Goal: Information Seeking & Learning: Check status

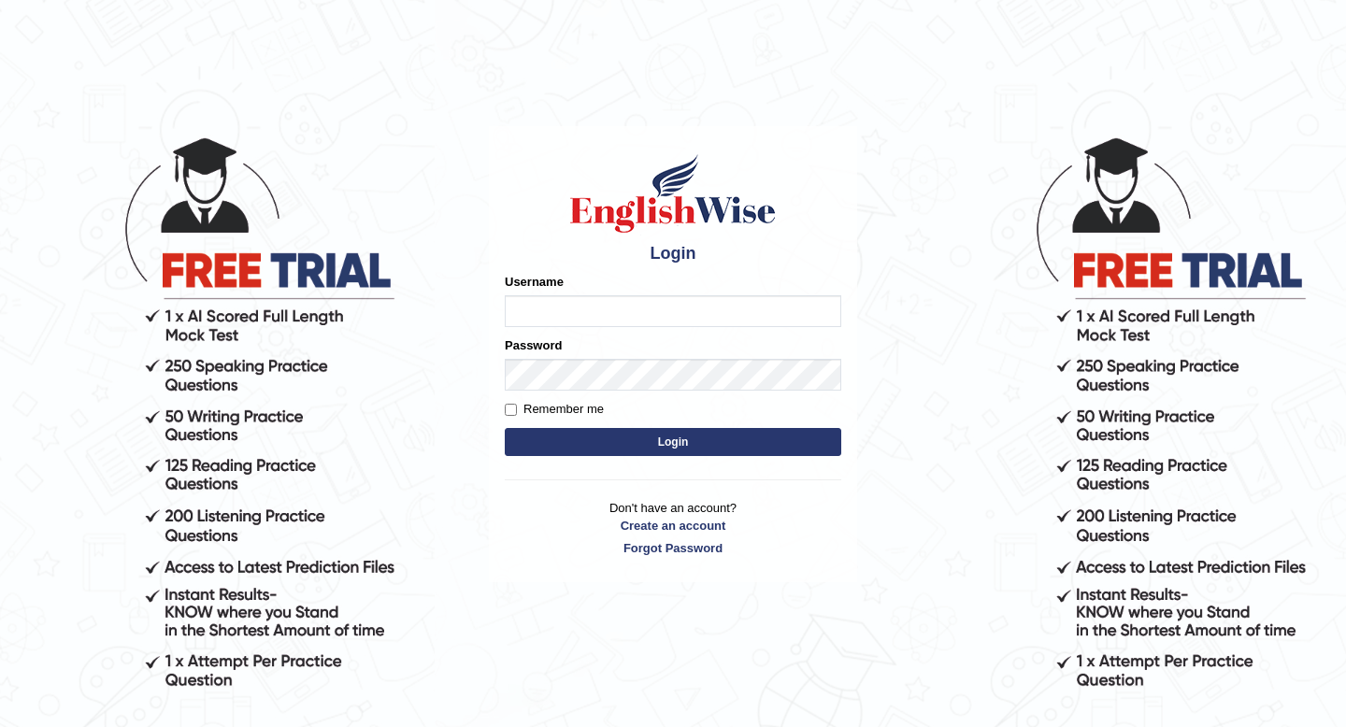
click at [605, 312] on input "Username" at bounding box center [673, 311] width 336 height 32
type input "hirokaM"
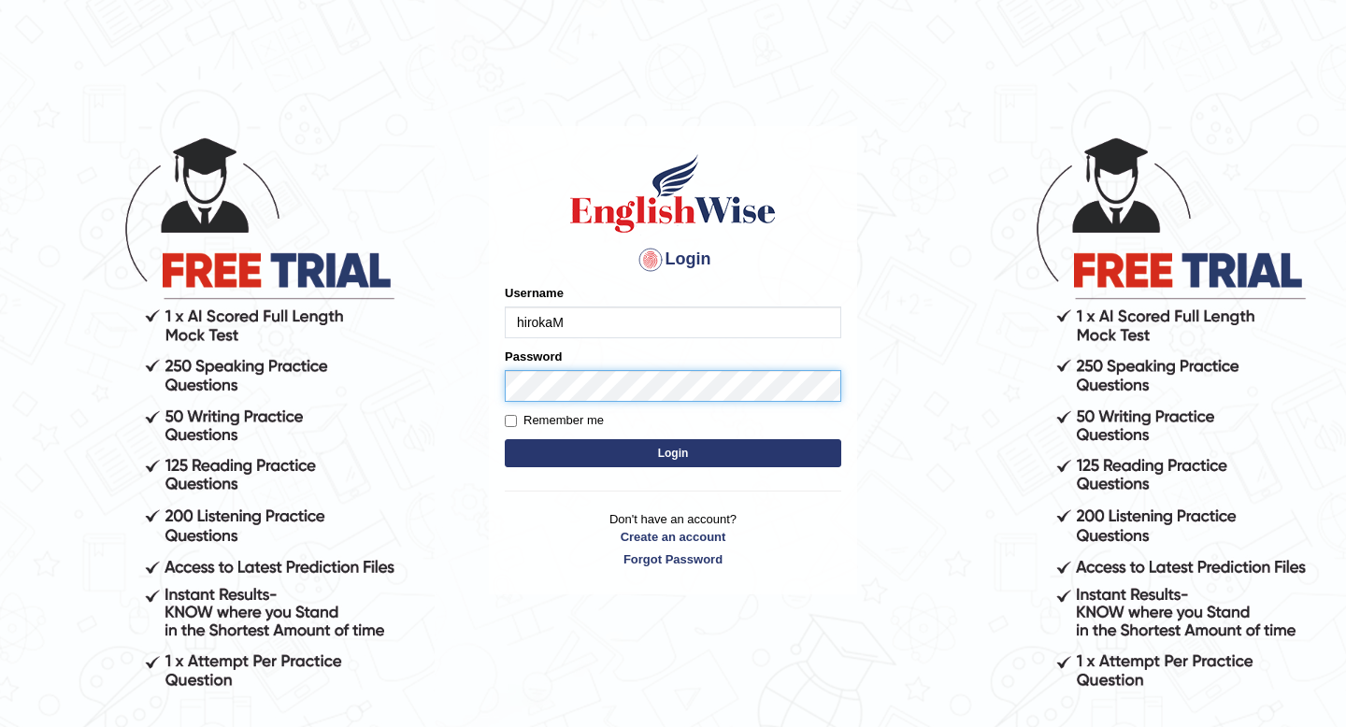
click at [505, 439] on button "Login" at bounding box center [673, 453] width 336 height 28
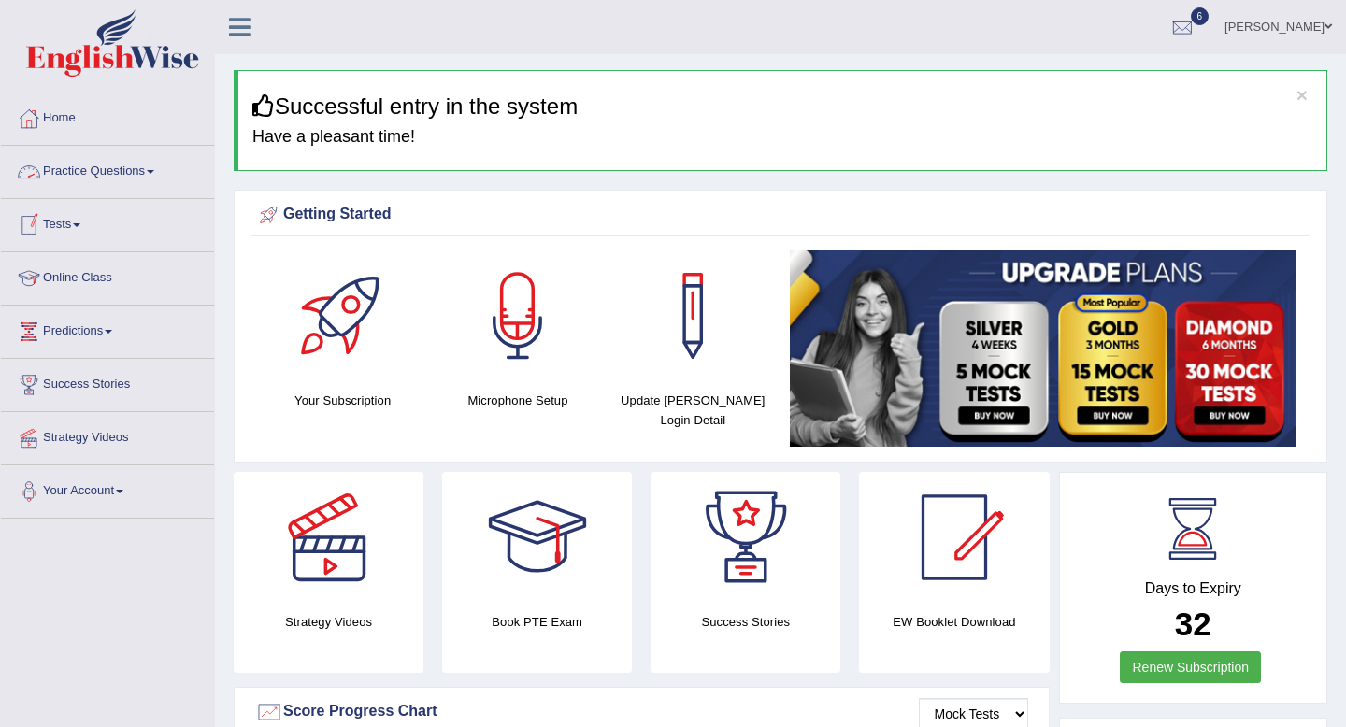
click at [117, 169] on link "Practice Questions" at bounding box center [107, 169] width 213 height 47
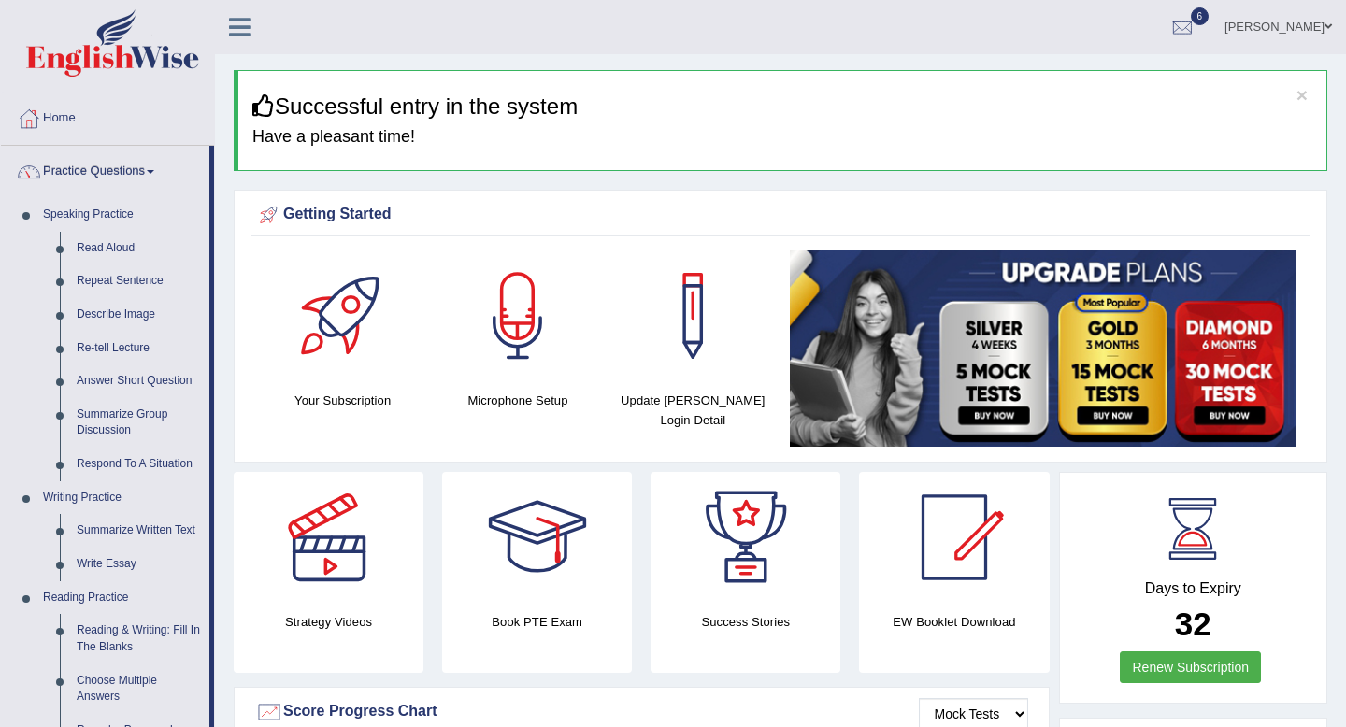
click at [117, 169] on link "Practice Questions" at bounding box center [105, 169] width 208 height 47
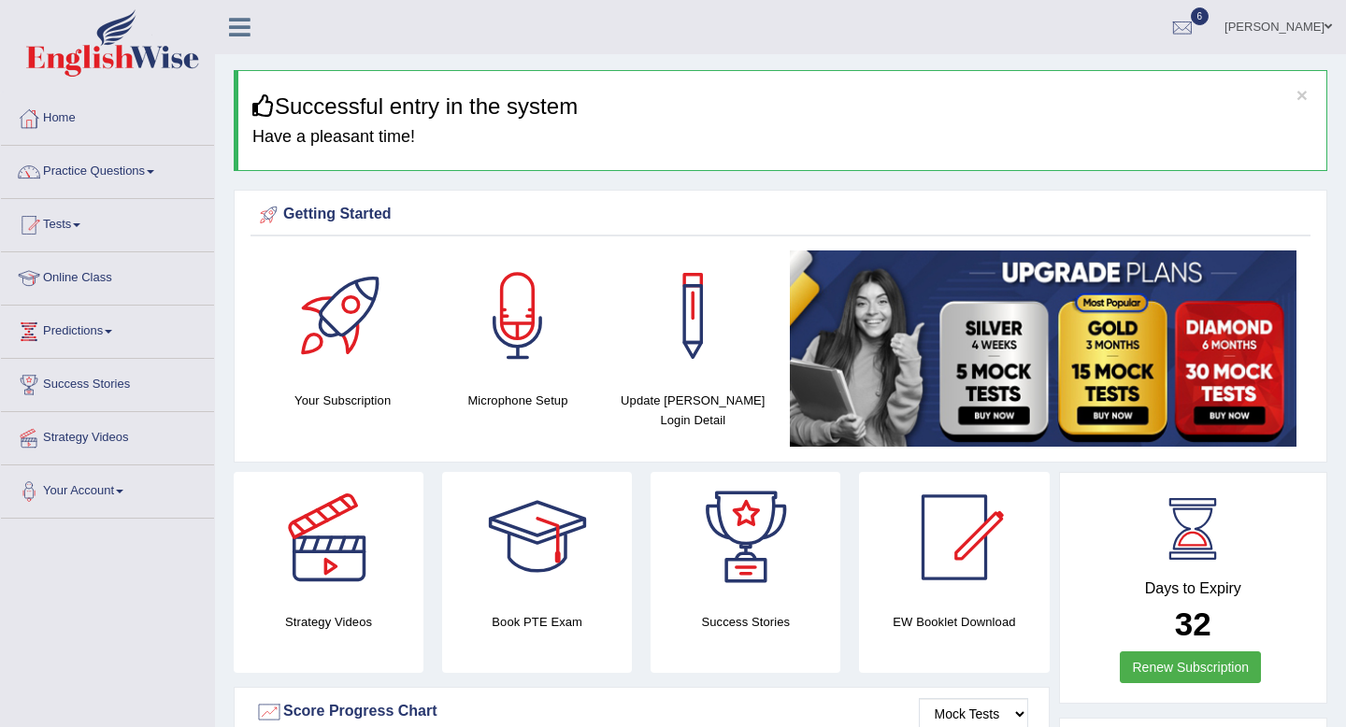
click at [66, 234] on link "Tests" at bounding box center [107, 222] width 213 height 47
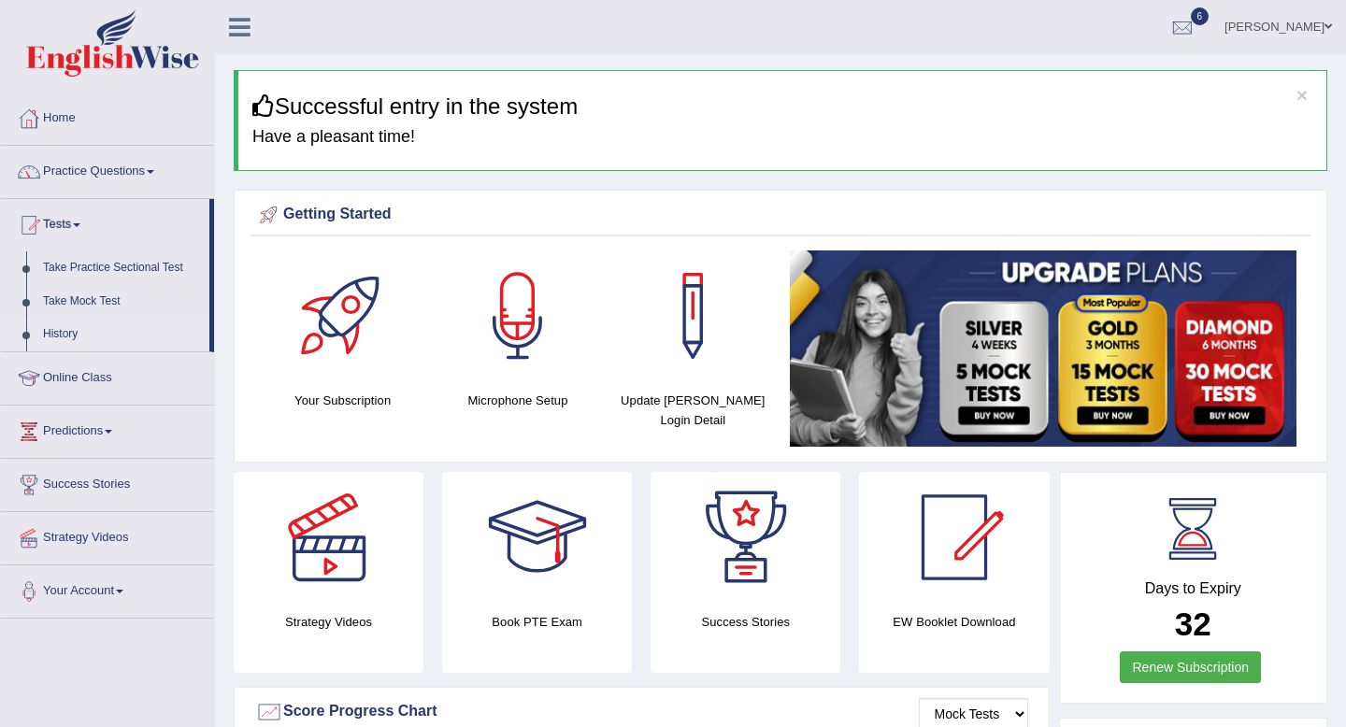
click at [64, 343] on link "History" at bounding box center [122, 335] width 175 height 34
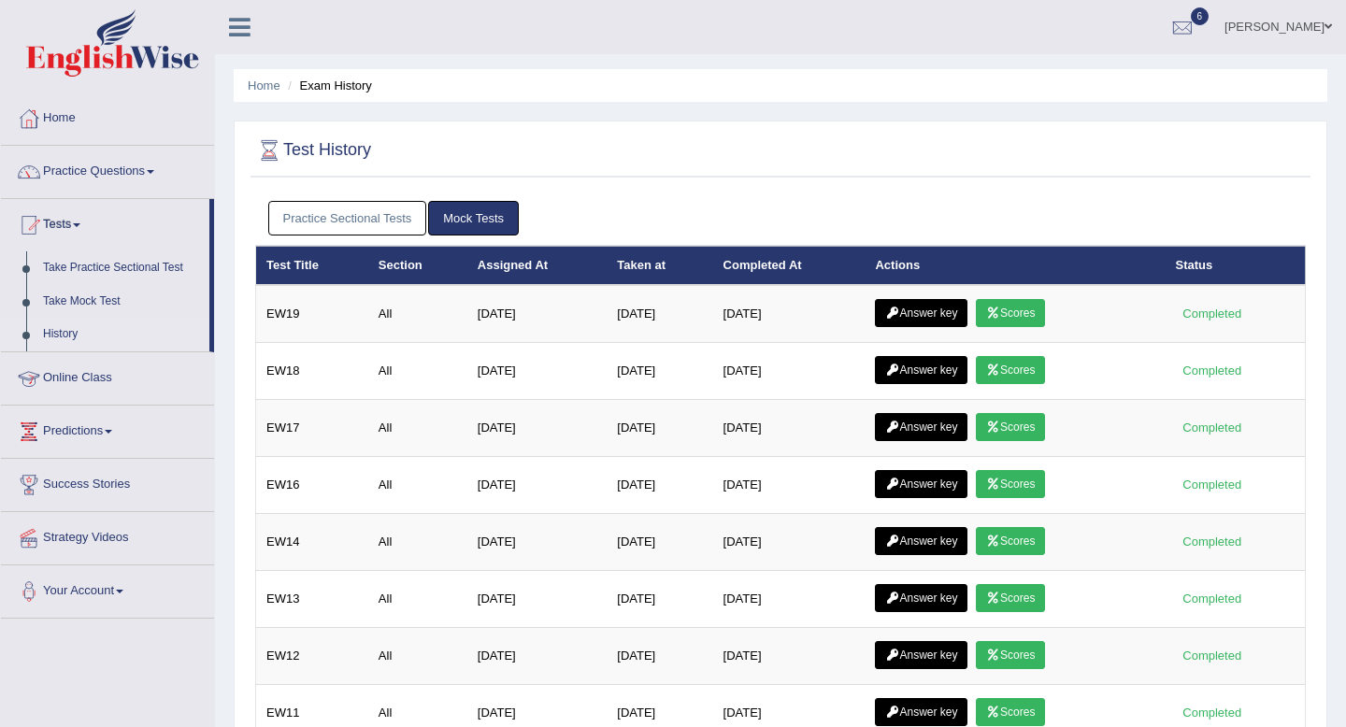
click at [362, 219] on link "Practice Sectional Tests" at bounding box center [347, 218] width 159 height 35
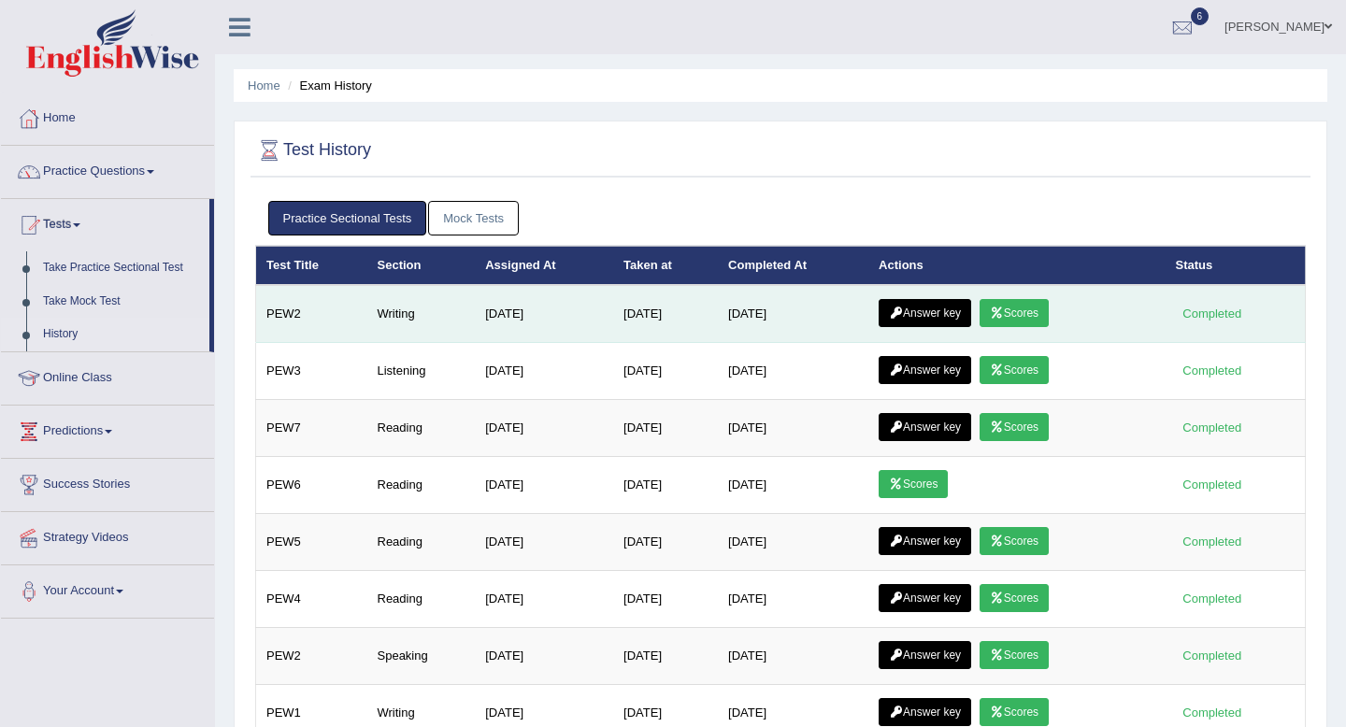
click at [935, 310] on link "Answer key" at bounding box center [924, 313] width 93 height 28
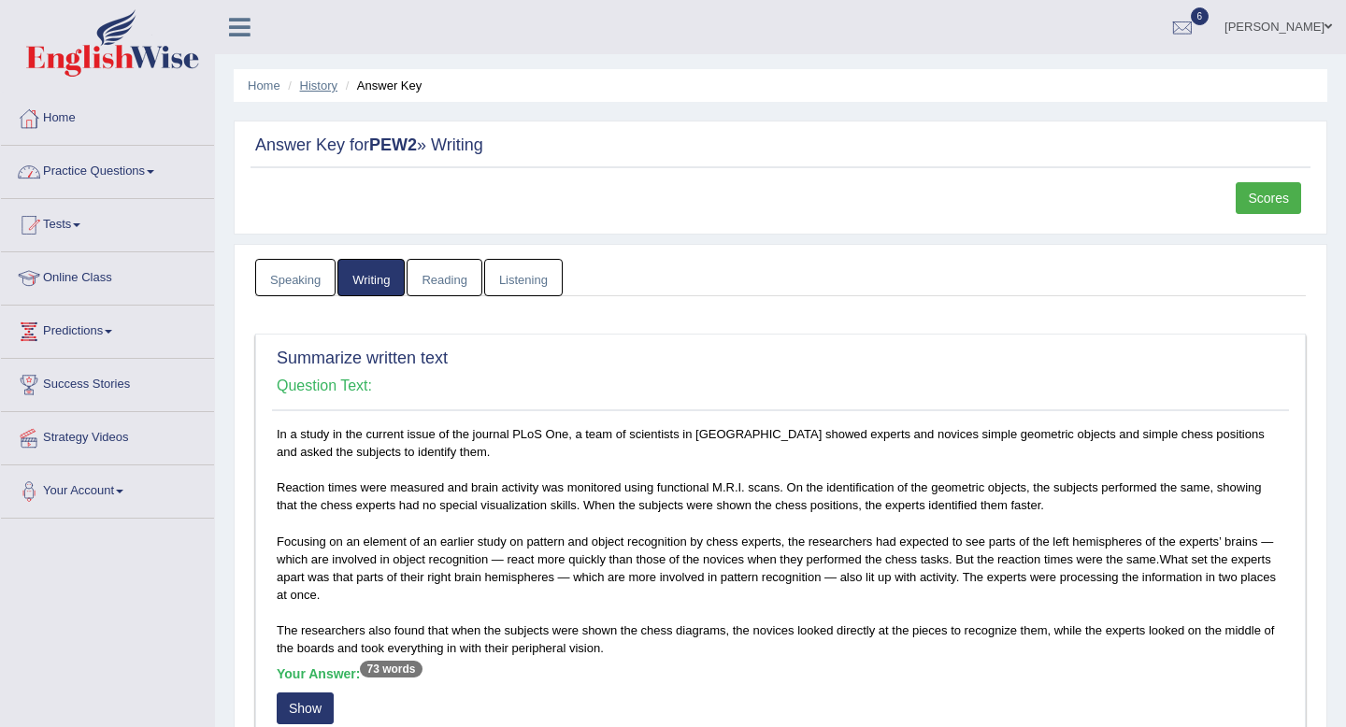
click at [321, 85] on link "History" at bounding box center [318, 85] width 37 height 14
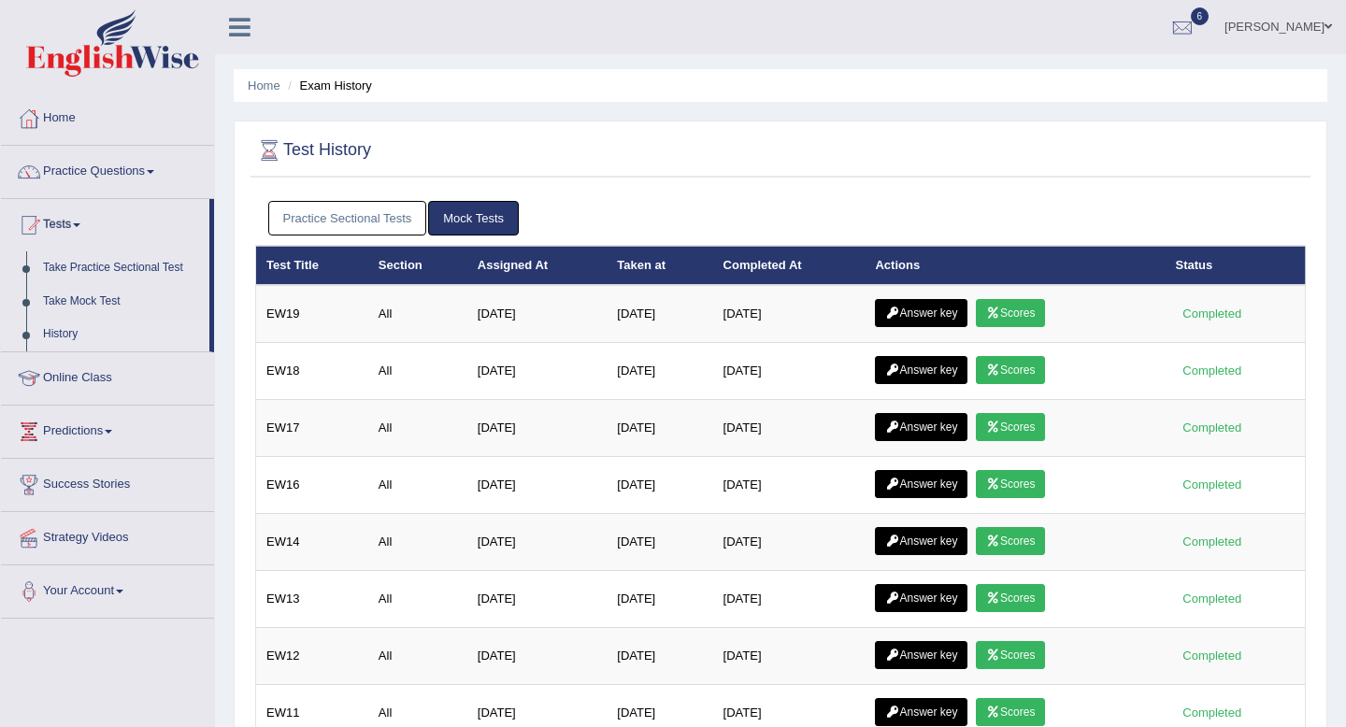
click at [377, 203] on link "Practice Sectional Tests" at bounding box center [347, 218] width 159 height 35
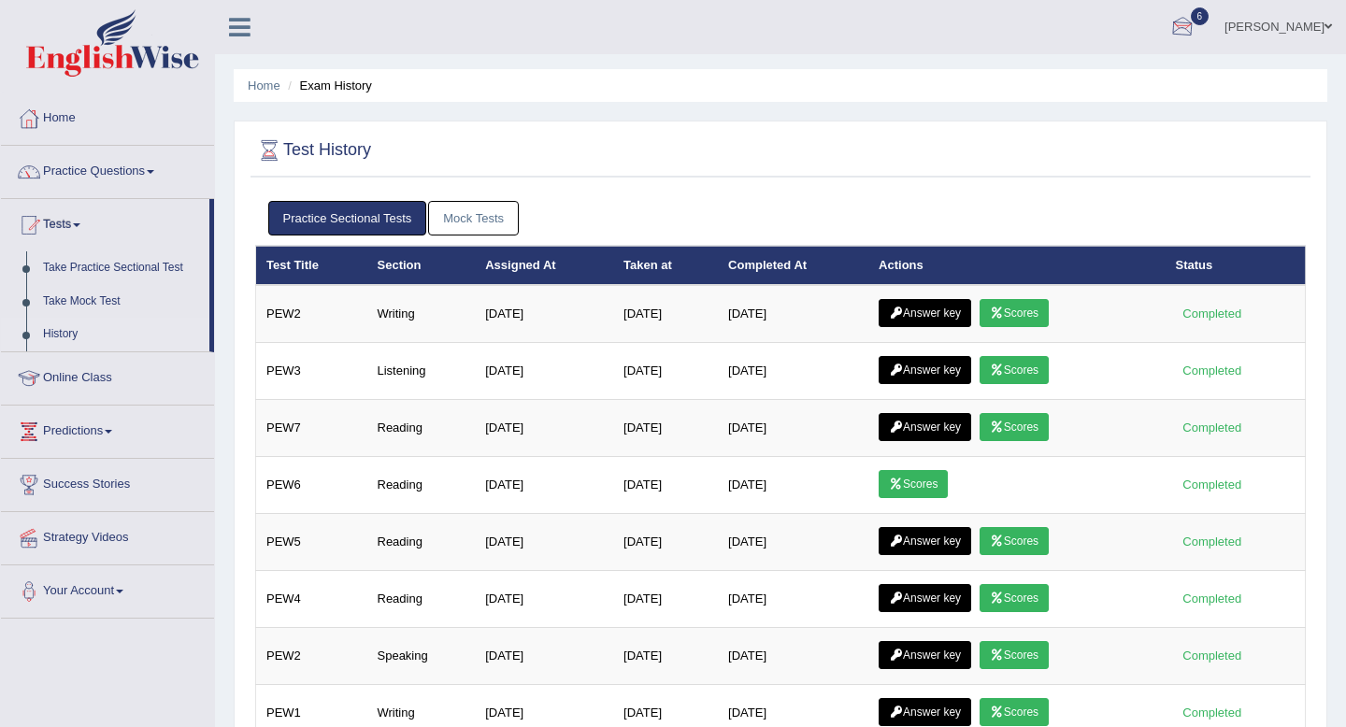
click at [1191, 16] on div at bounding box center [1182, 28] width 28 height 28
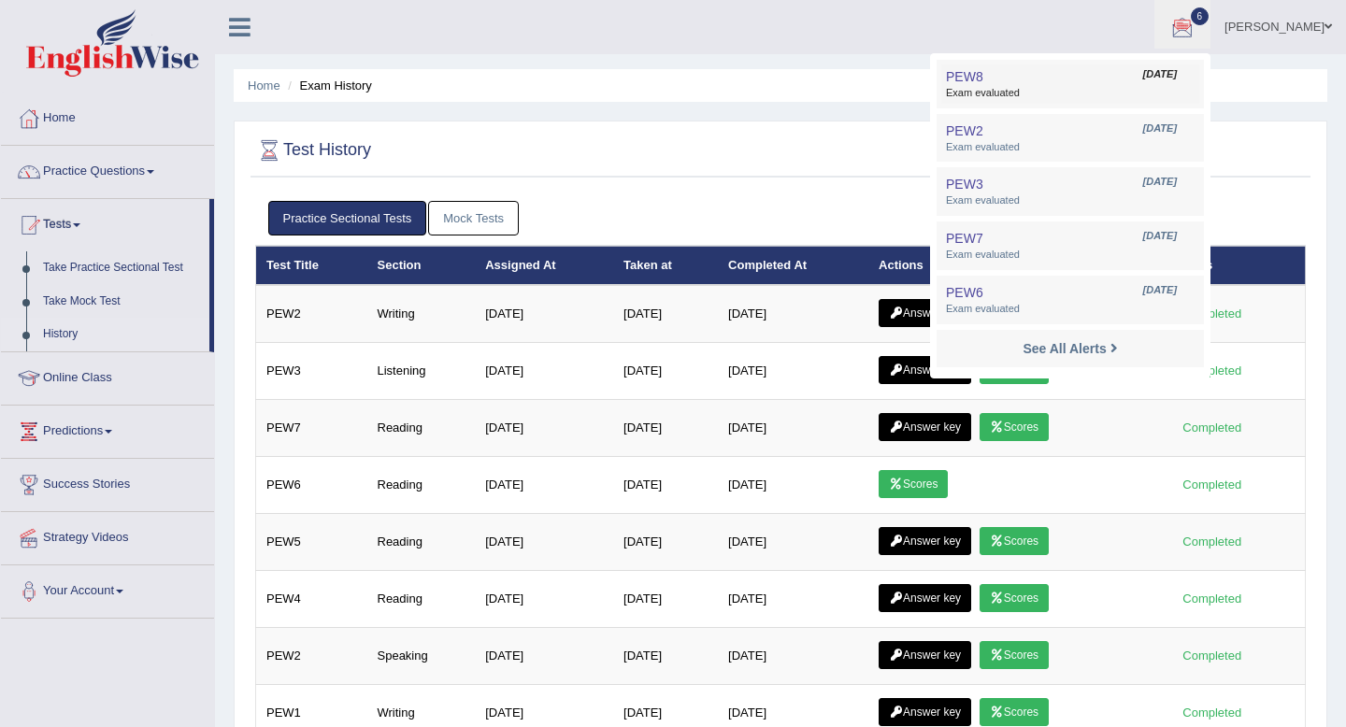
click at [954, 74] on span "PEW8" at bounding box center [964, 76] width 37 height 15
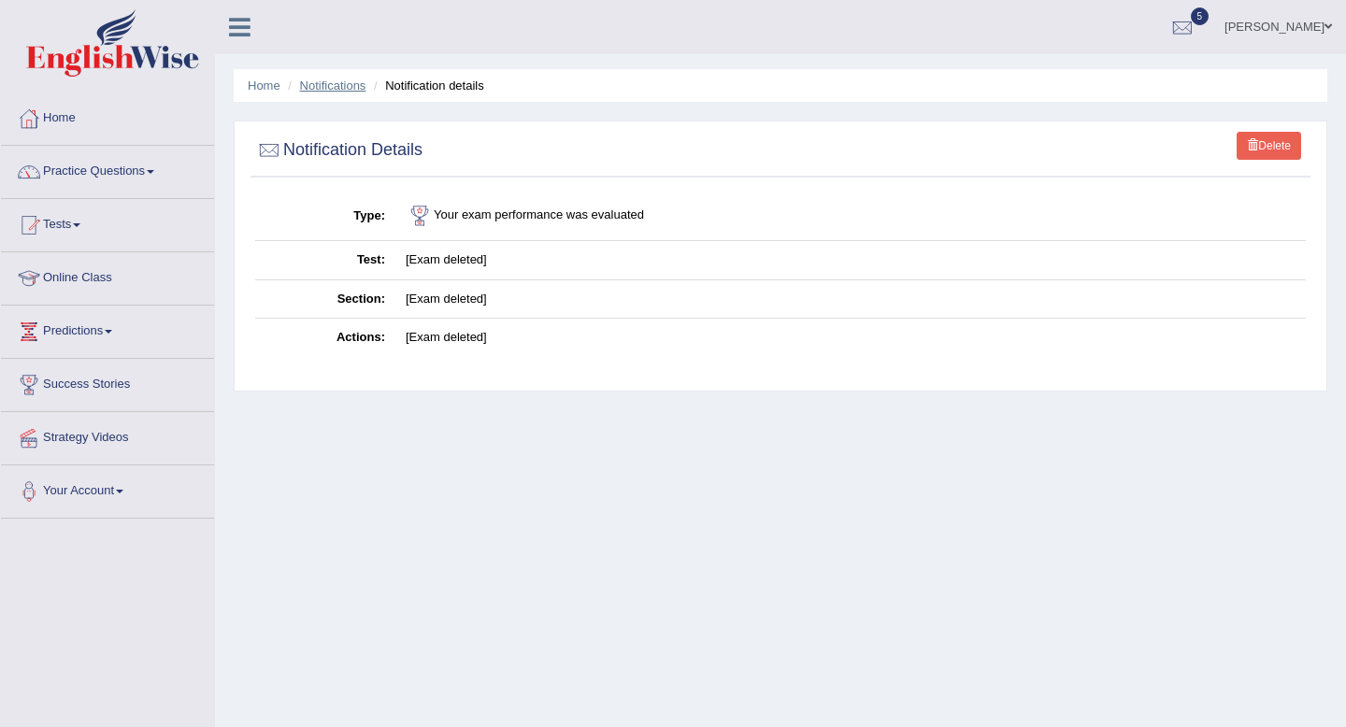
click at [313, 87] on link "Notifications" at bounding box center [333, 85] width 66 height 14
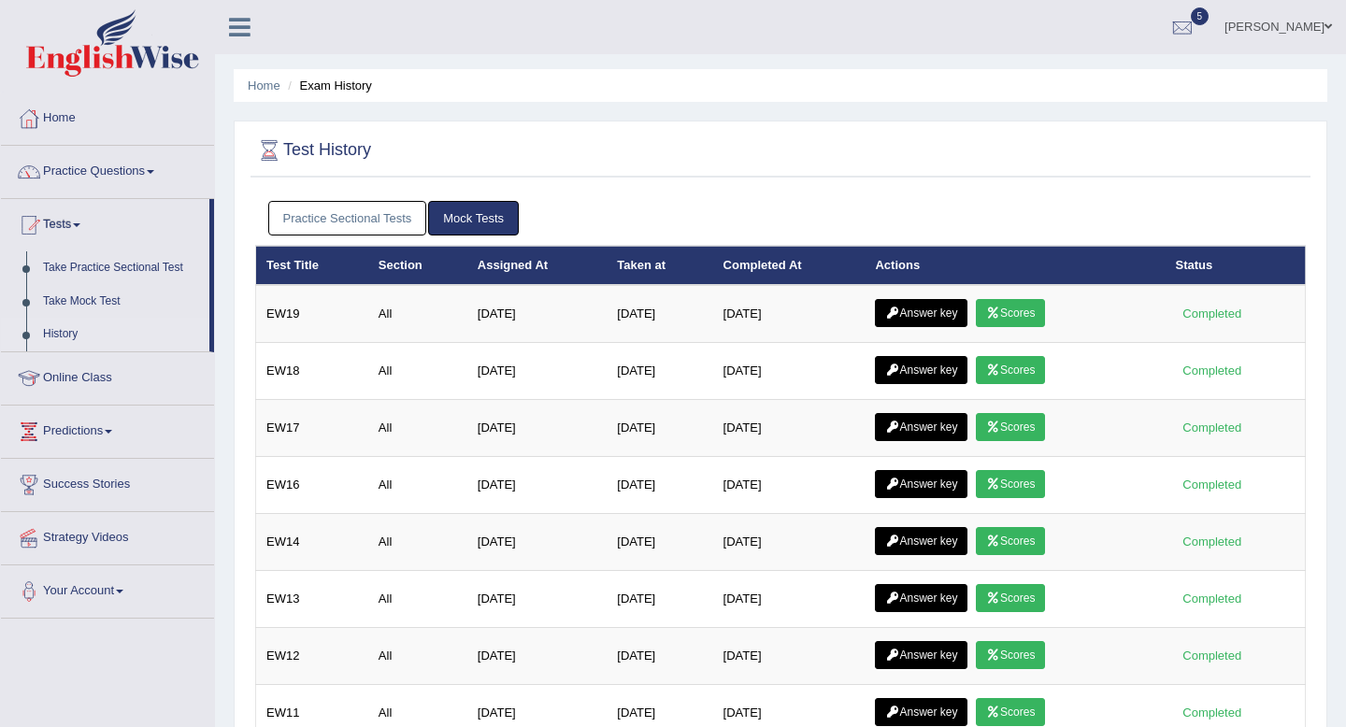
click at [398, 221] on link "Practice Sectional Tests" at bounding box center [347, 218] width 159 height 35
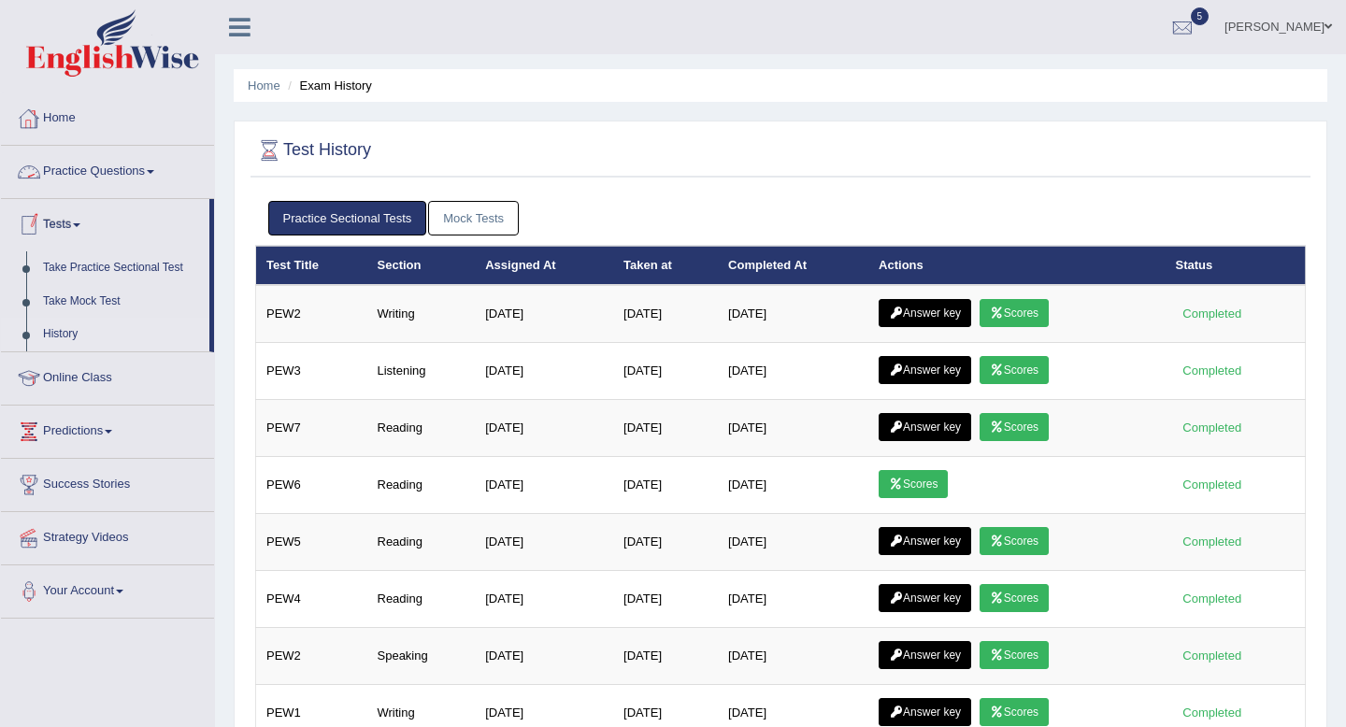
click at [66, 121] on link "Home" at bounding box center [107, 116] width 213 height 47
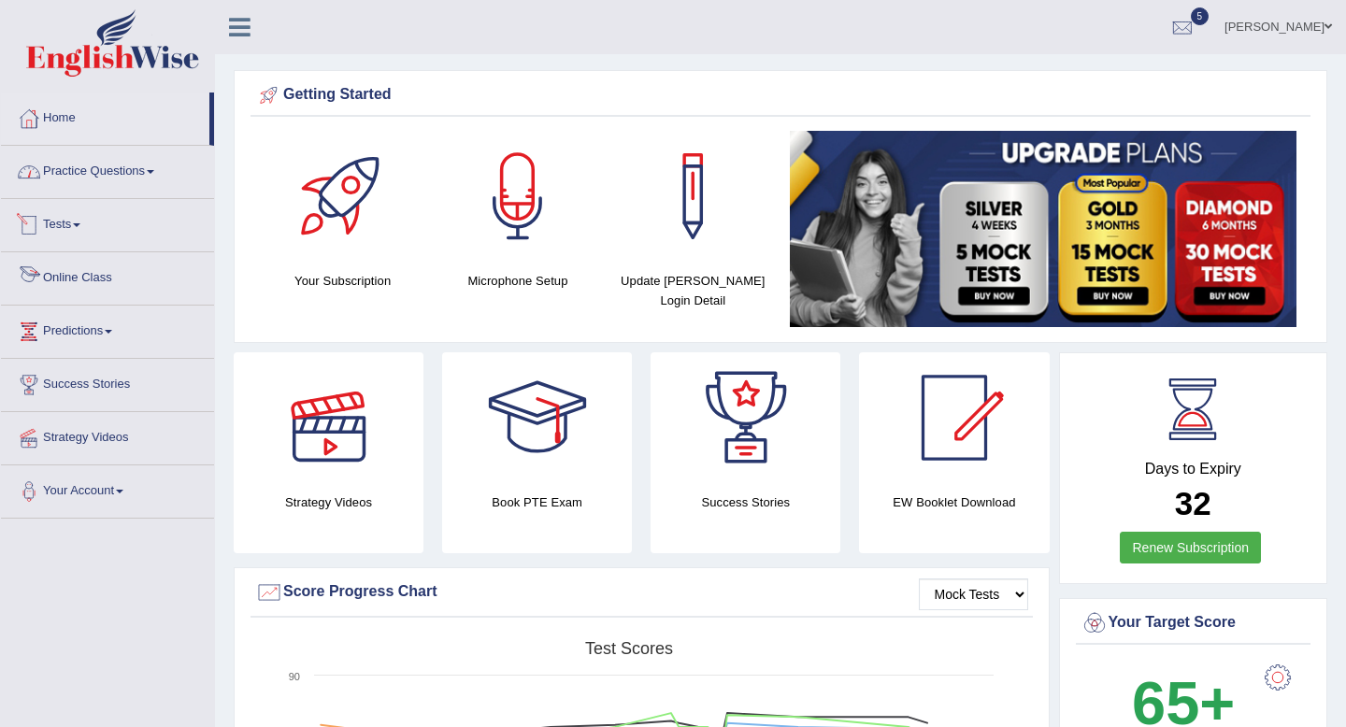
click at [133, 170] on link "Practice Questions" at bounding box center [107, 169] width 213 height 47
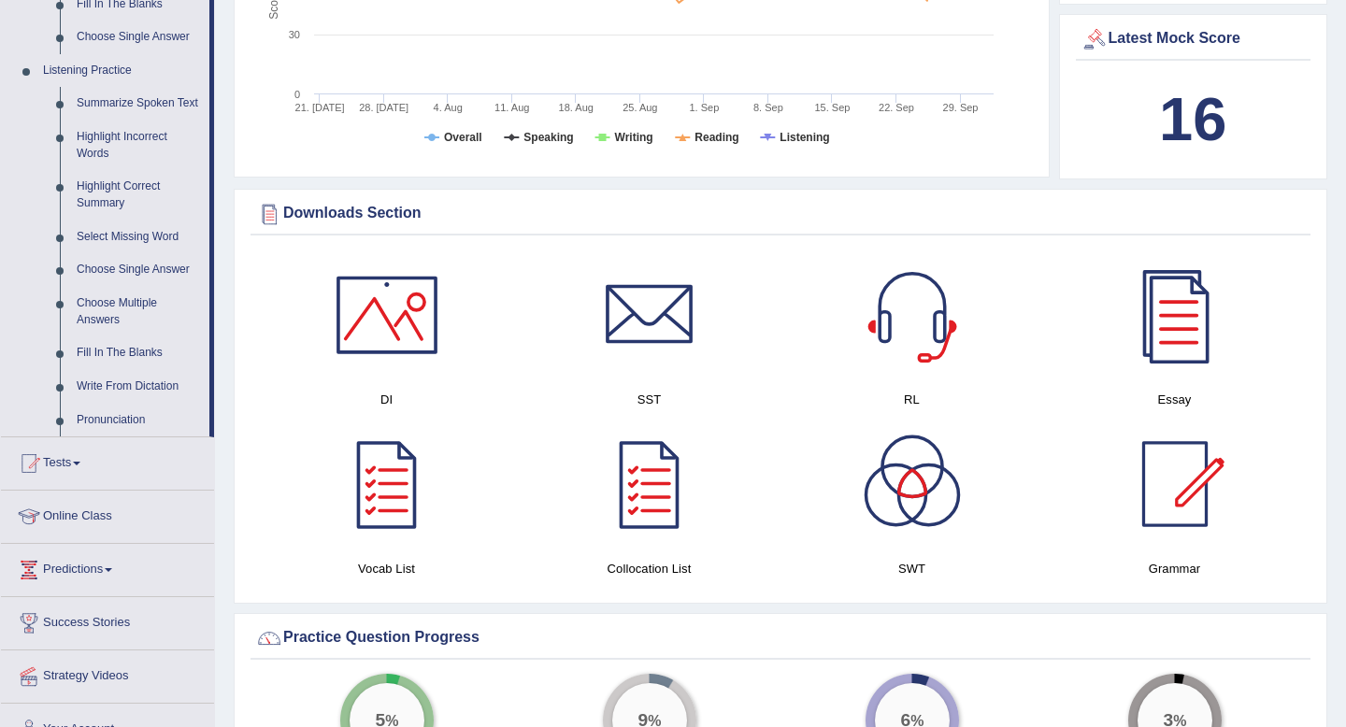
scroll to position [847, 0]
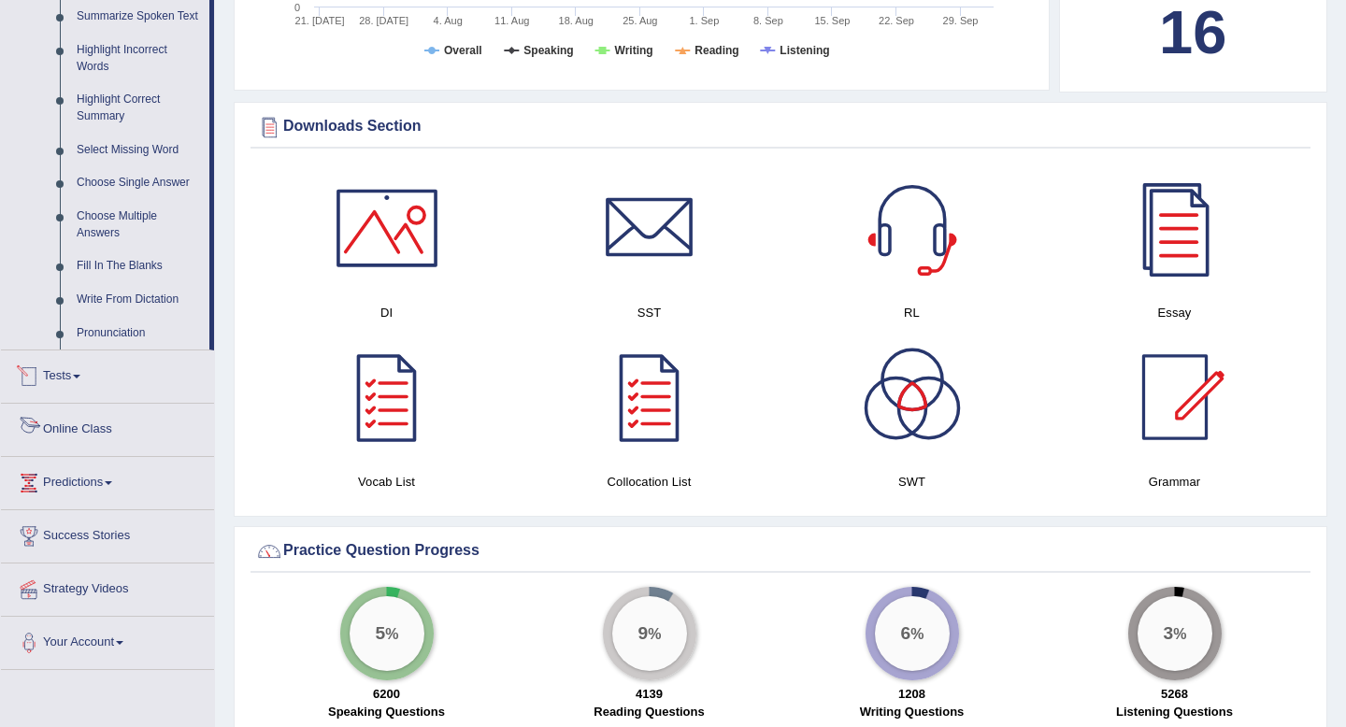
click at [73, 382] on link "Tests" at bounding box center [107, 373] width 213 height 47
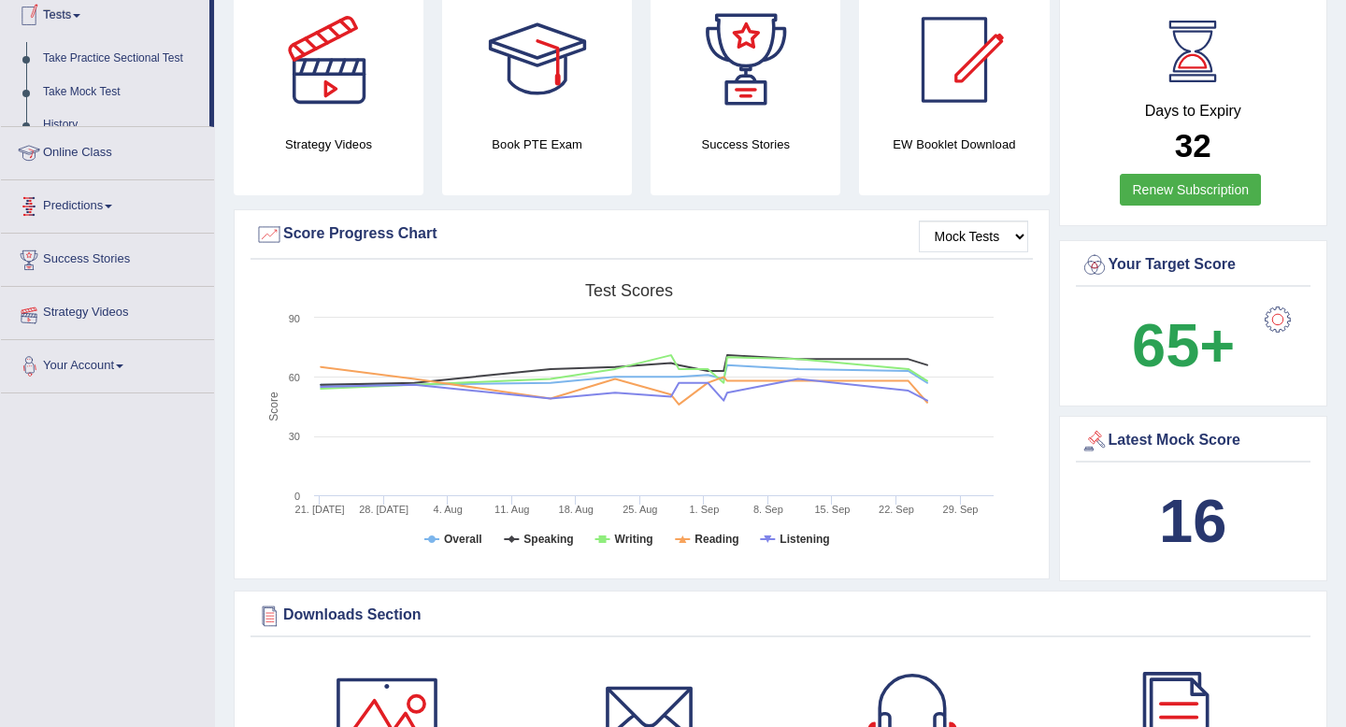
scroll to position [209, 0]
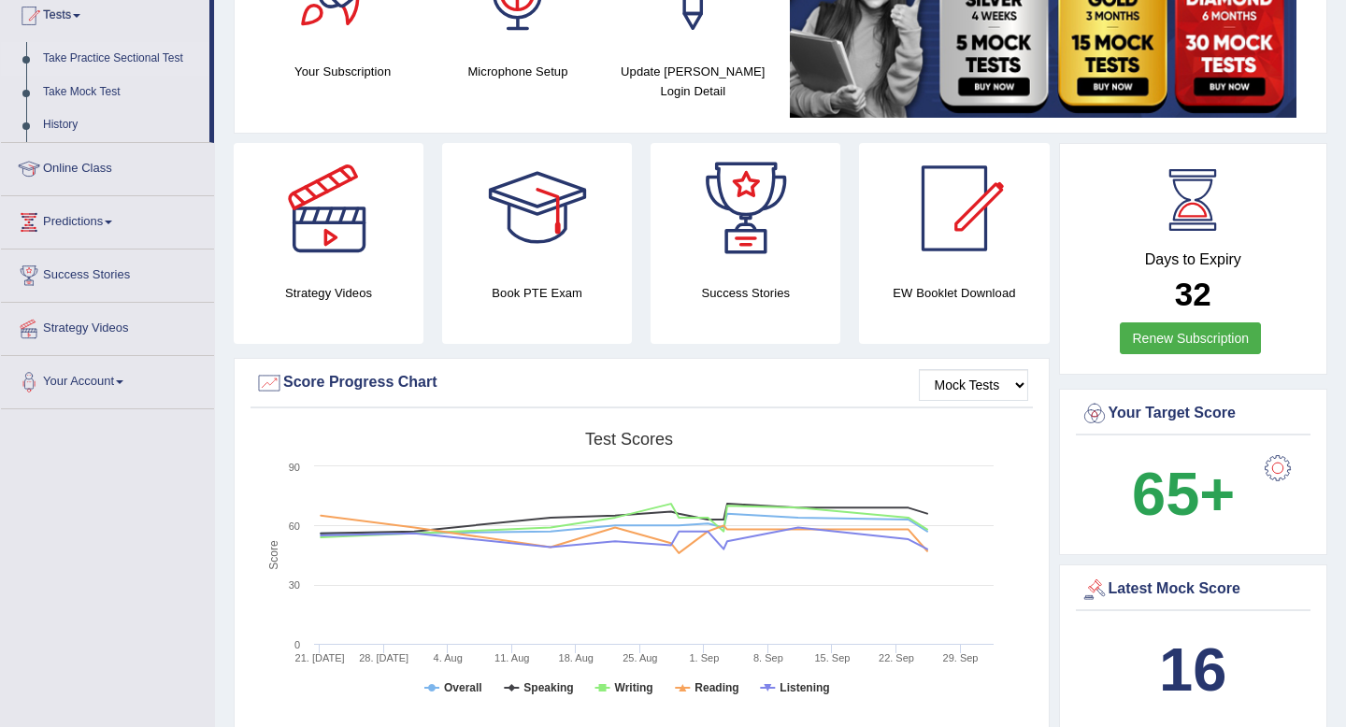
click at [101, 61] on link "Take Practice Sectional Test" at bounding box center [122, 59] width 175 height 34
